Goal: Information Seeking & Learning: Learn about a topic

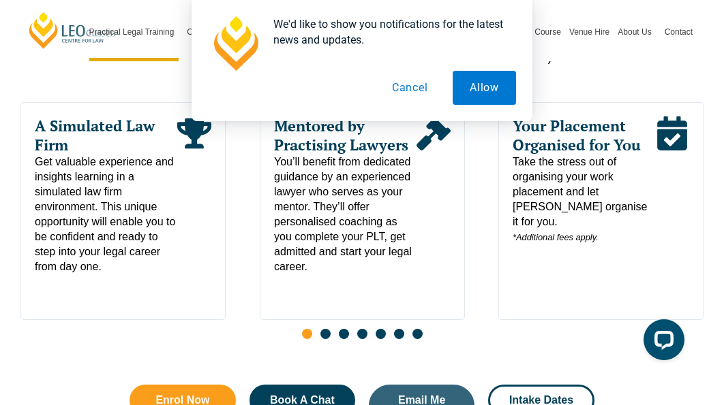
scroll to position [680, 0]
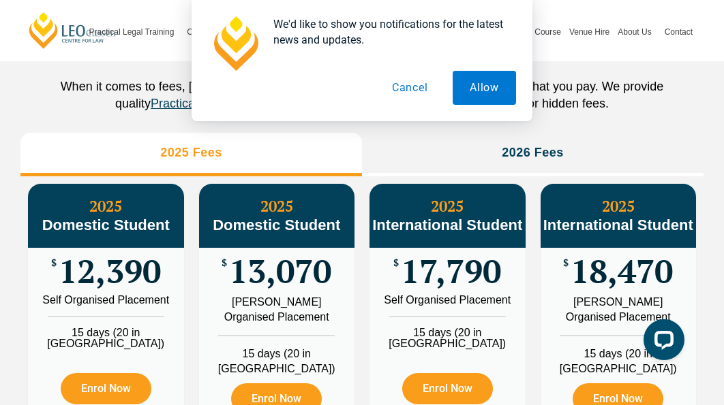
scroll to position [1545, 0]
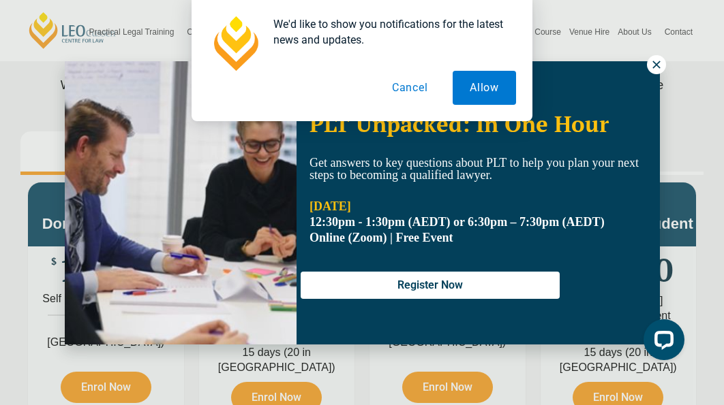
click at [423, 93] on button "Cancel" at bounding box center [410, 88] width 70 height 34
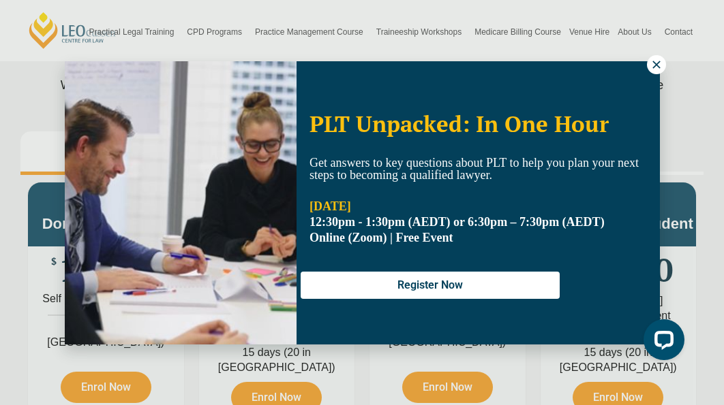
click at [651, 67] on icon at bounding box center [656, 65] width 12 height 12
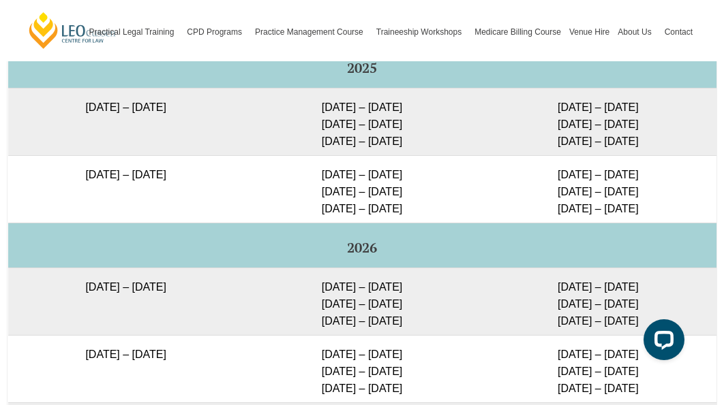
scroll to position [2392, 0]
